Goal: Task Accomplishment & Management: Manage account settings

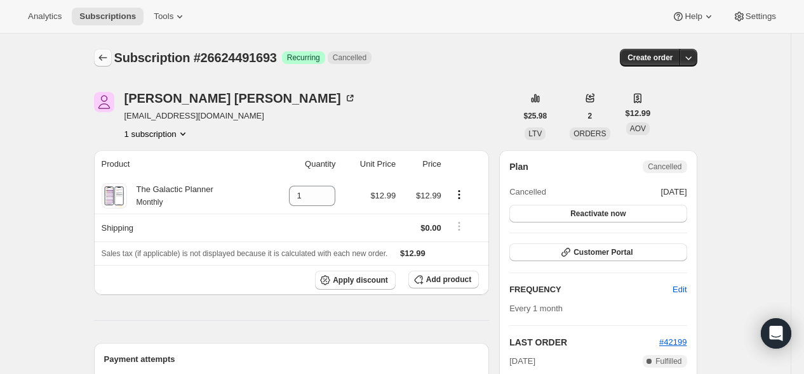
click at [110, 51] on button "Subscriptions" at bounding box center [103, 58] width 18 height 18
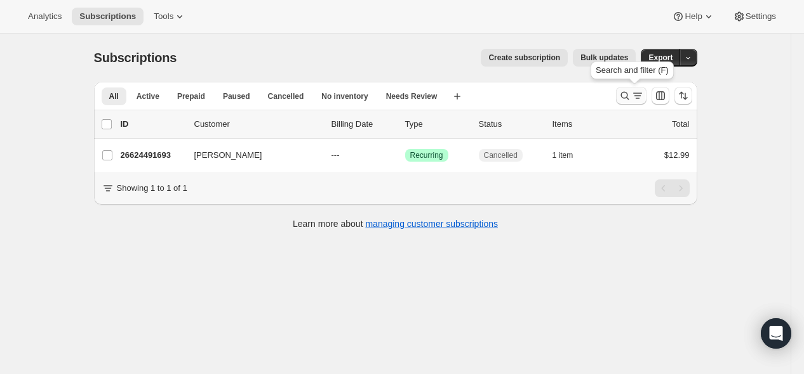
click at [631, 96] on icon "Search and filter results" at bounding box center [624, 95] width 13 height 13
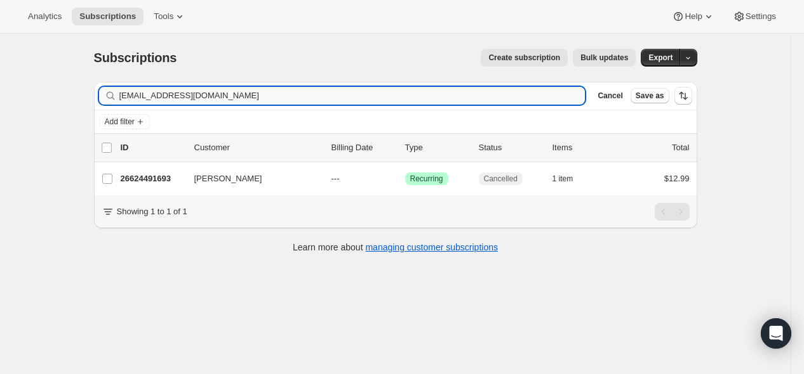
click at [436, 93] on input "[EMAIL_ADDRESS][DOMAIN_NAME]" at bounding box center [352, 96] width 466 height 18
type input "[EMAIL_ADDRESS][DOMAIN_NAME]"
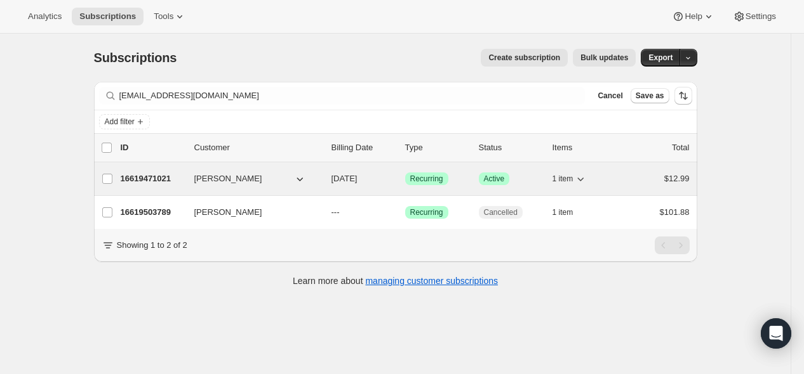
click at [155, 179] on p "16619471021" at bounding box center [152, 179] width 63 height 13
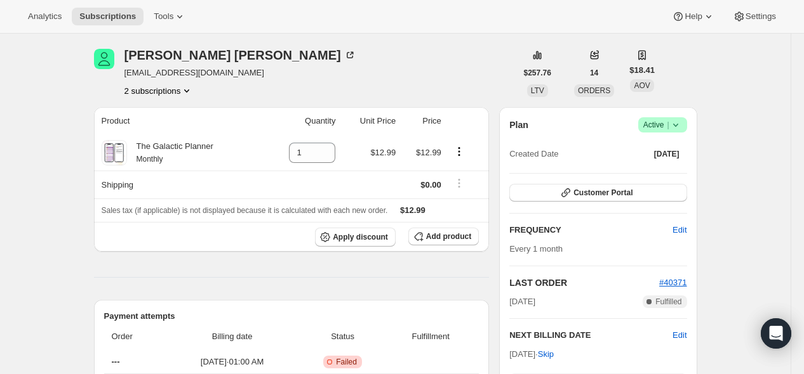
scroll to position [322, 0]
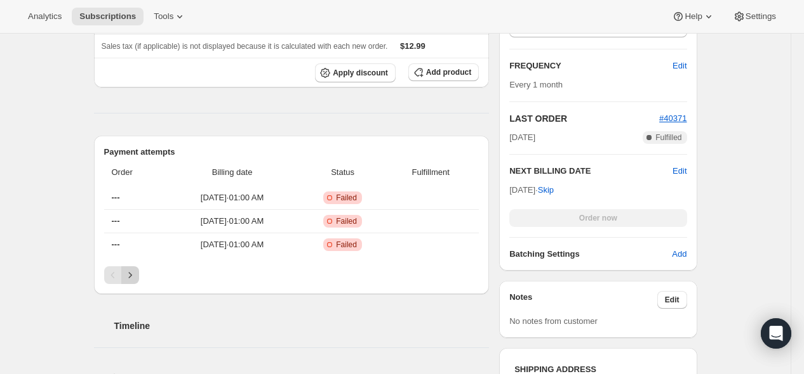
click at [131, 275] on icon "Next" at bounding box center [130, 275] width 13 height 13
click at [112, 281] on icon "Previous" at bounding box center [113, 275] width 13 height 13
